Goal: Task Accomplishment & Management: Manage account settings

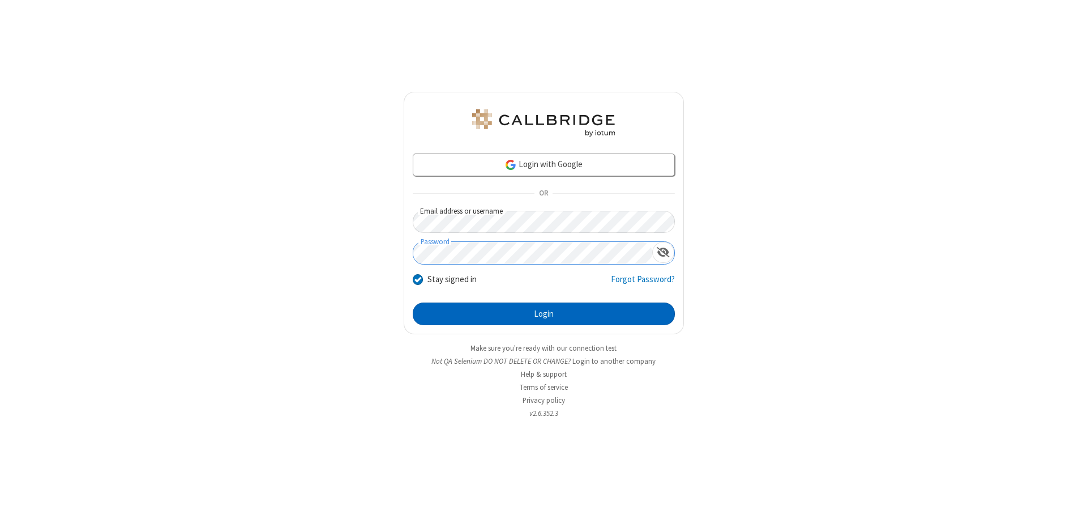
click at [544, 314] on button "Login" at bounding box center [544, 313] width 262 height 23
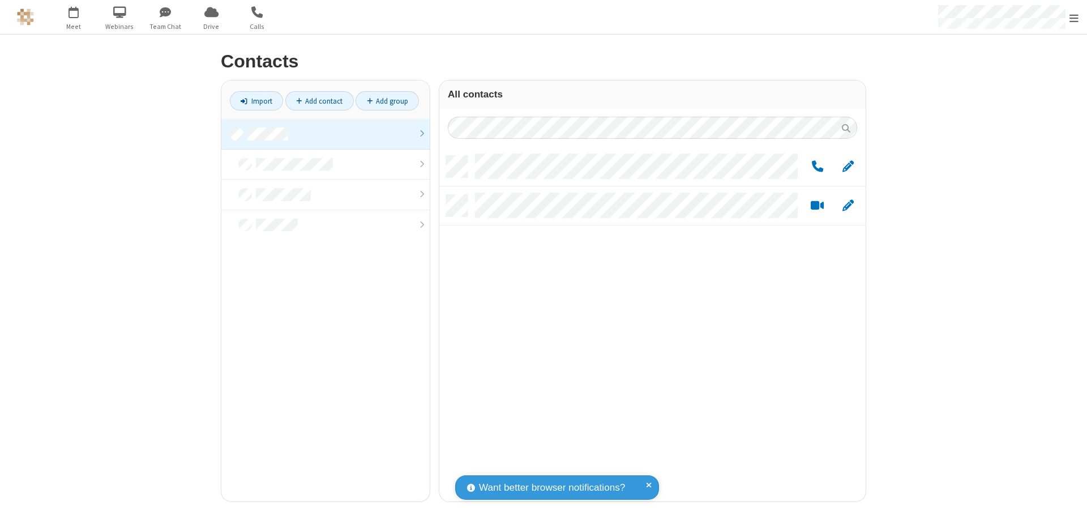
scroll to position [345, 418]
click at [326, 134] on link at bounding box center [325, 134] width 208 height 31
click at [848, 166] on span "Edit" at bounding box center [847, 167] width 11 height 14
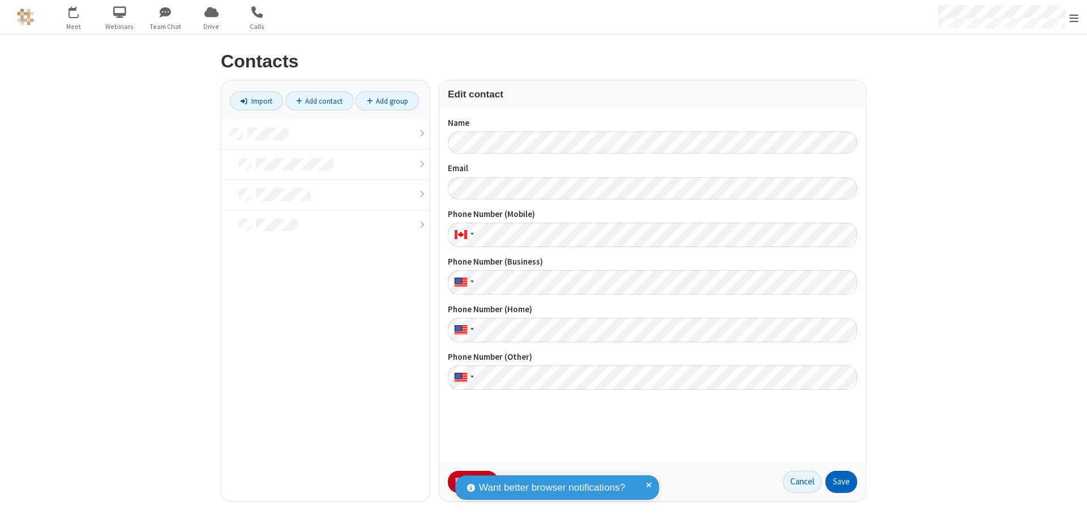
click at [841, 481] on button "Save" at bounding box center [842, 482] width 32 height 23
